Goal: Information Seeking & Learning: Learn about a topic

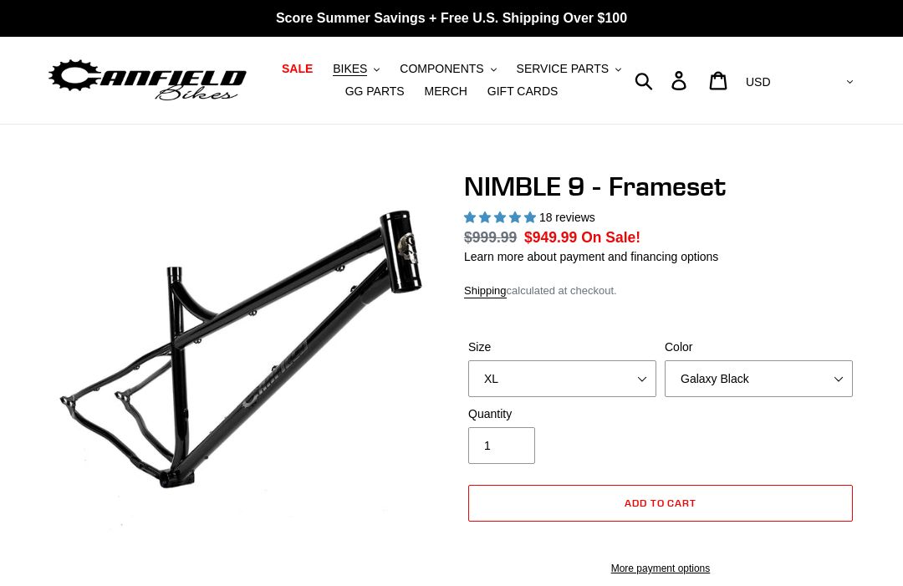
select select "highest-rating"
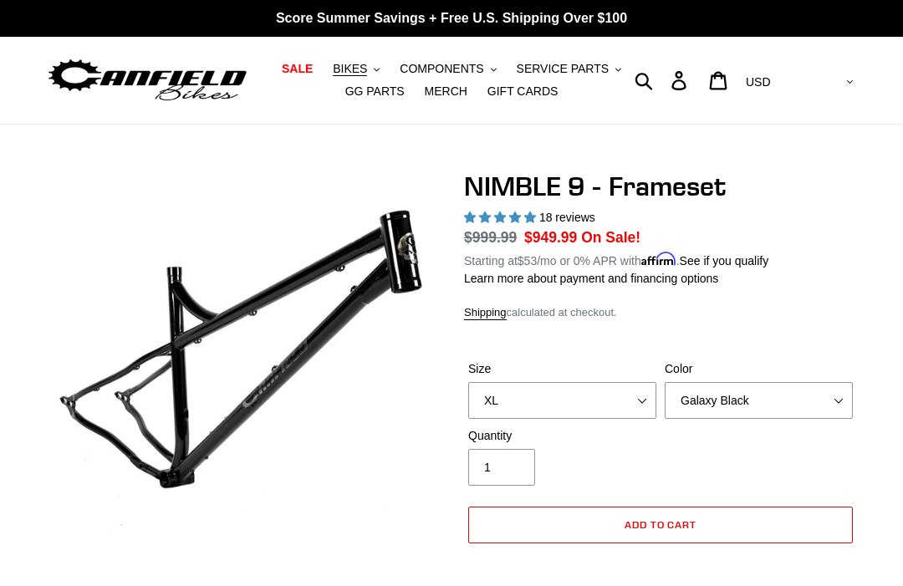
click at [355, 71] on span "BIKES" at bounding box center [350, 69] width 34 height 14
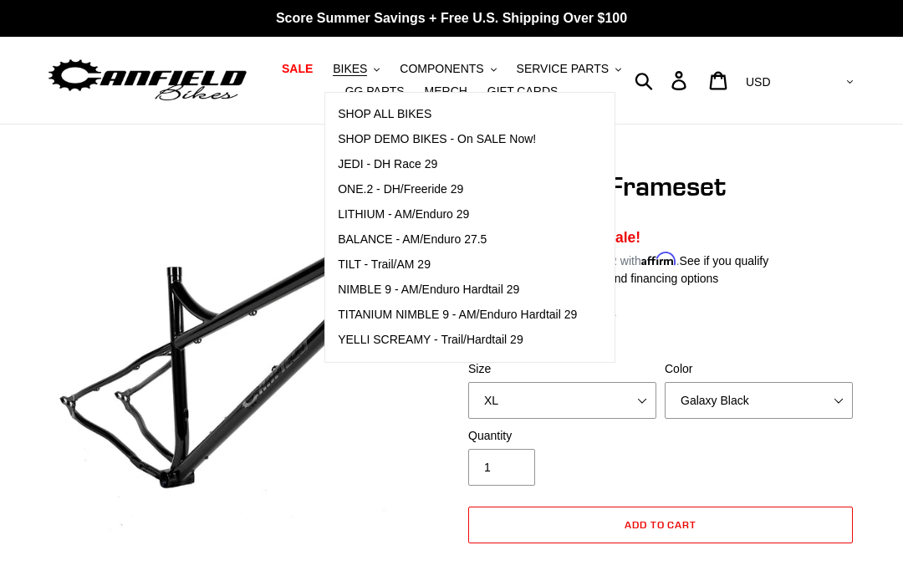
click at [365, 294] on span "NIMBLE 9 - AM/Enduro Hardtail 29" at bounding box center [429, 290] width 182 height 14
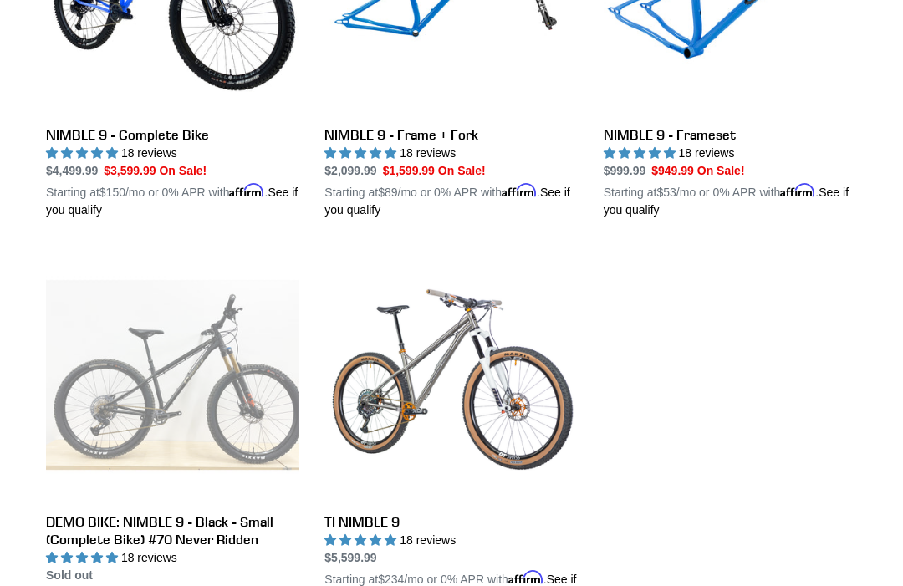
scroll to position [640, 0]
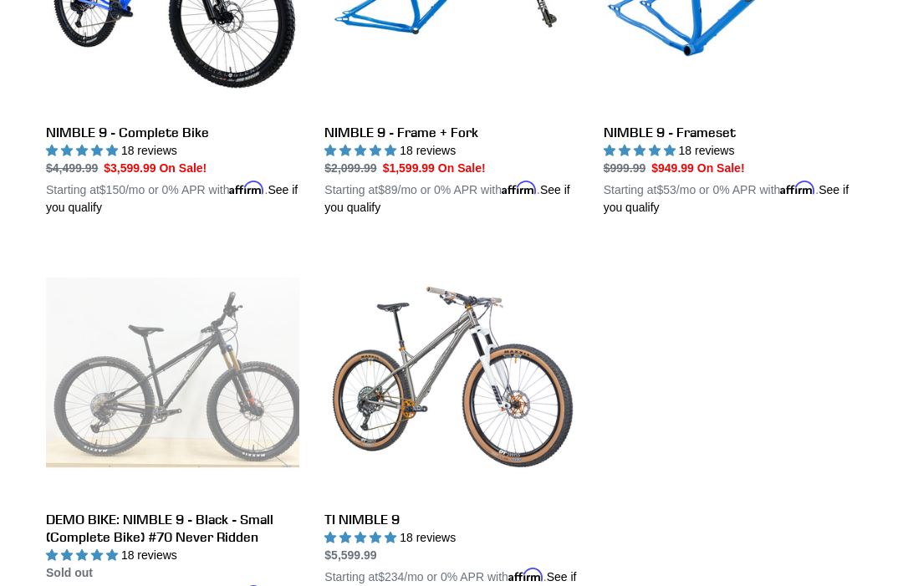
click at [367, 509] on link "TI NIMBLE 9" at bounding box center [451, 425] width 253 height 358
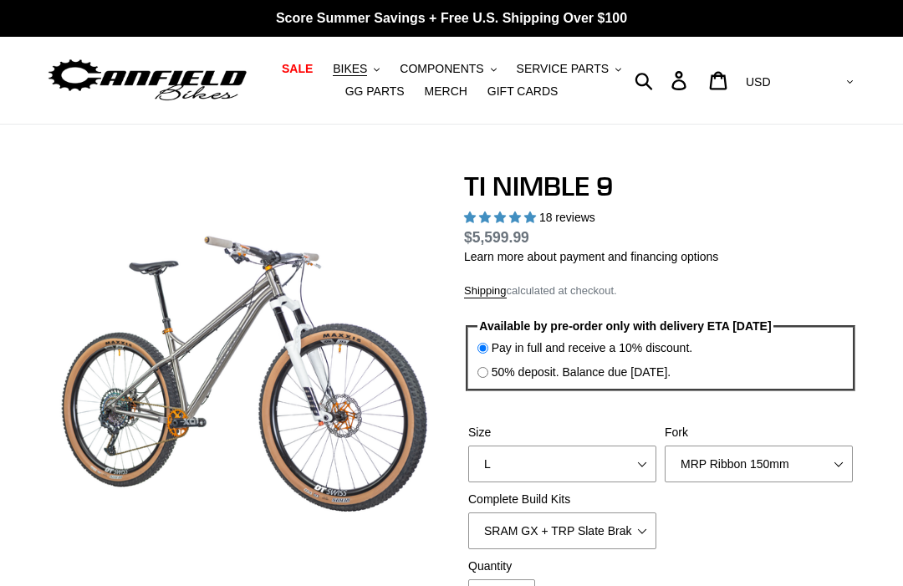
select select "highest-rating"
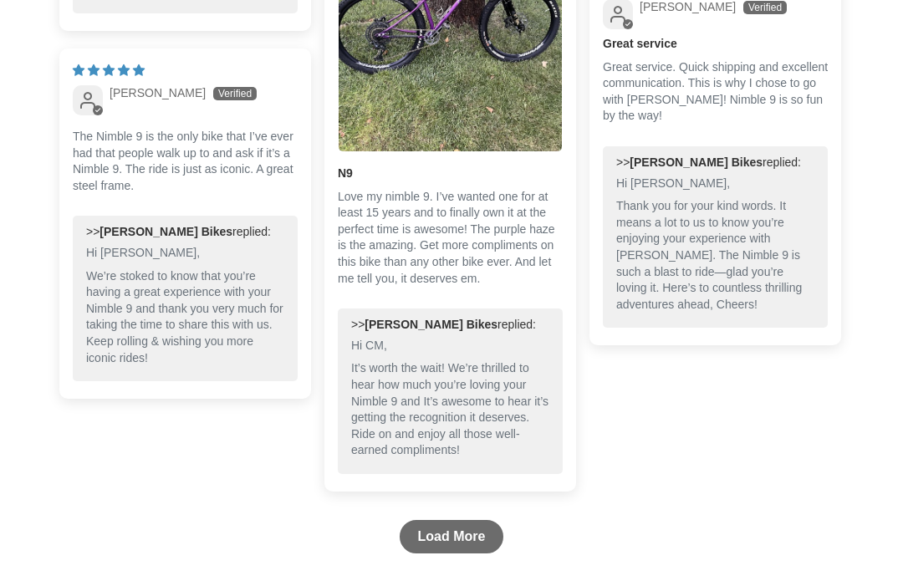
scroll to position [5567, 0]
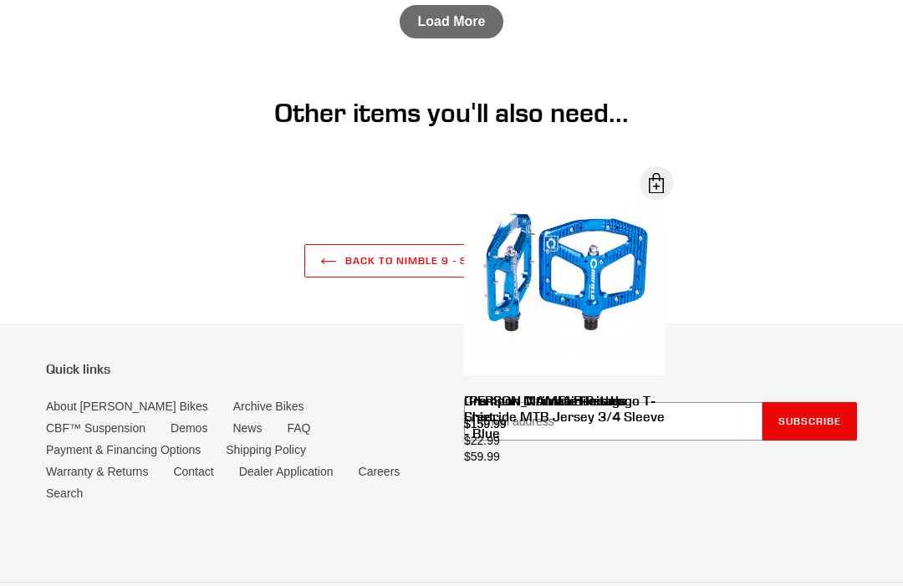
scroll to position [6070, 0]
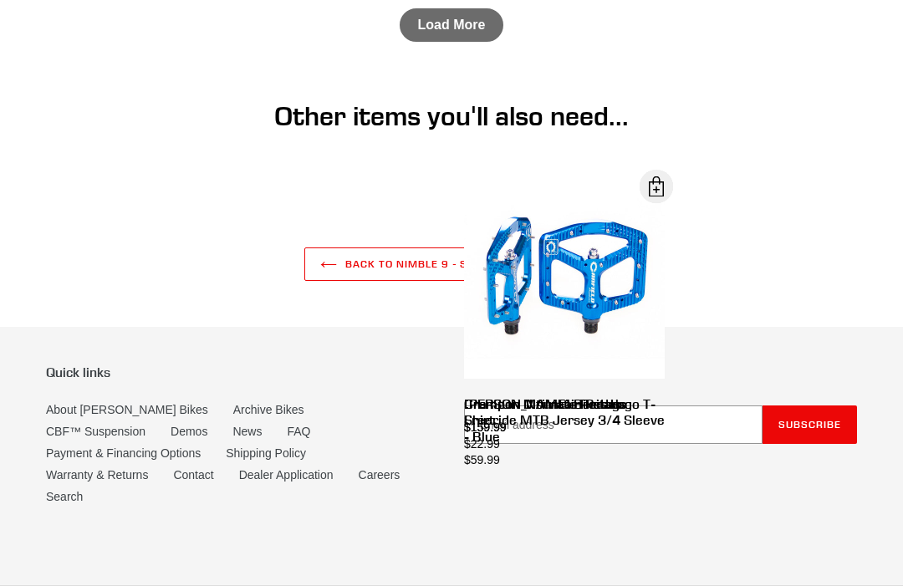
click at [213, 473] on link "Contact" at bounding box center [193, 474] width 40 height 13
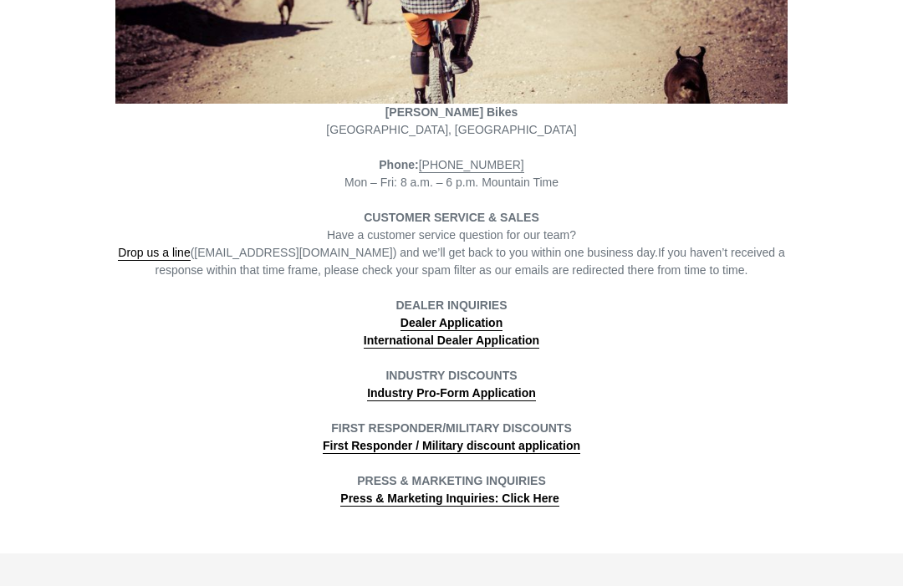
scroll to position [392, 0]
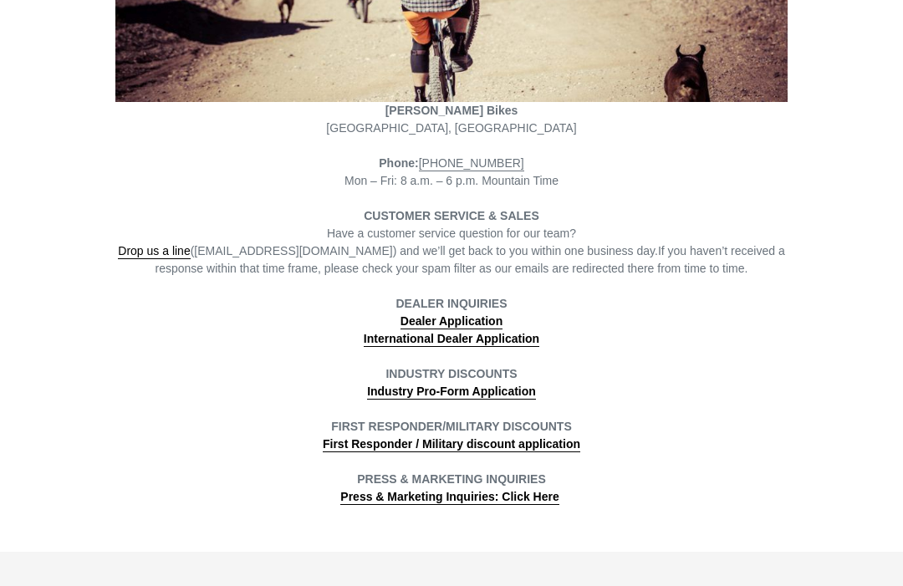
click at [468, 397] on strong "Industry Pro-Form Application" at bounding box center [451, 392] width 169 height 13
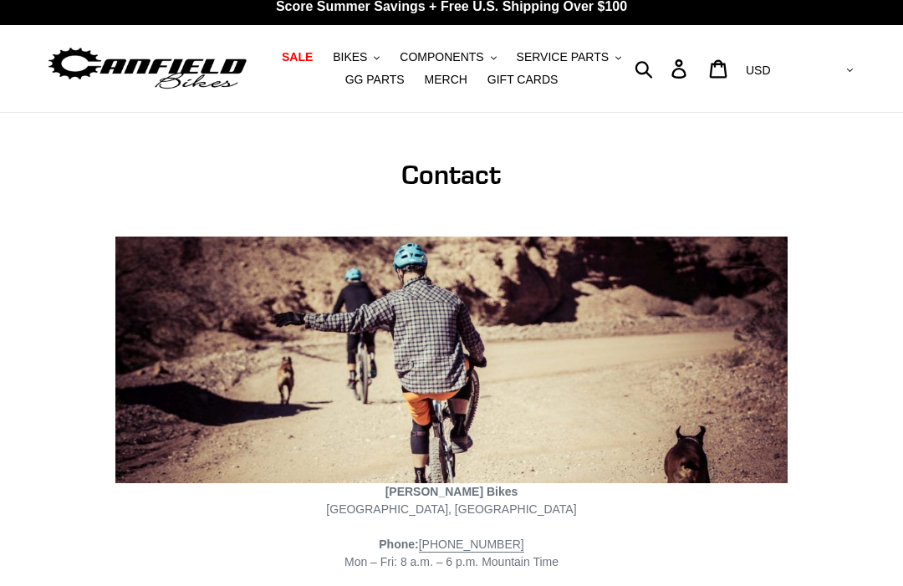
scroll to position [0, 0]
